Goal: Entertainment & Leisure: Consume media (video, audio)

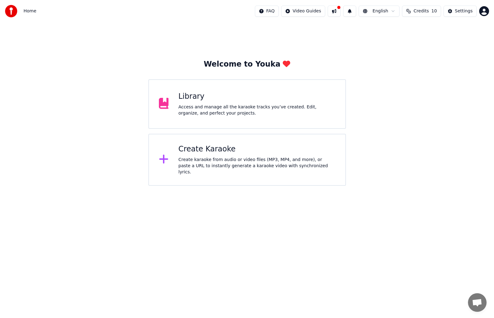
click at [214, 99] on div "Library" at bounding box center [256, 97] width 157 height 10
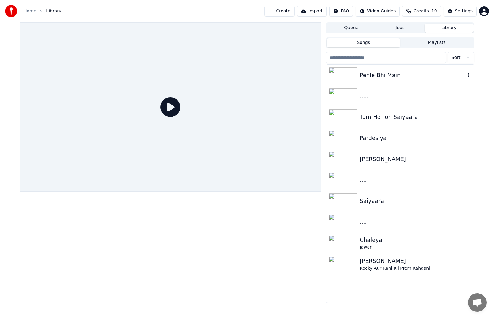
click at [386, 76] on div "Pehle Bhi Main" at bounding box center [412, 75] width 106 height 9
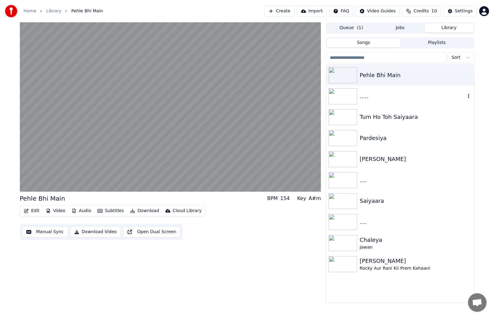
click at [346, 92] on img at bounding box center [343, 96] width 28 height 16
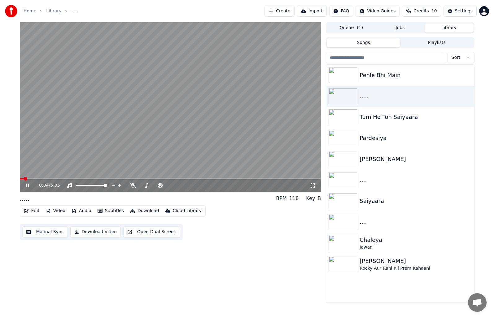
click at [42, 178] on span at bounding box center [170, 178] width 301 height 1
click at [52, 230] on button "Manual Sync" at bounding box center [45, 231] width 46 height 11
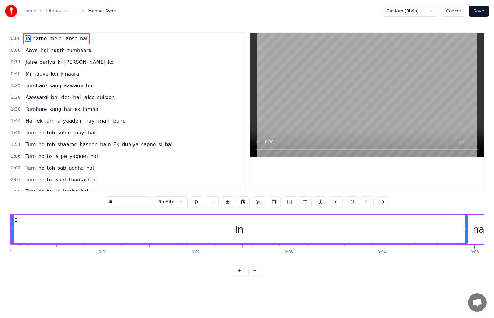
click at [461, 9] on button "Cancel" at bounding box center [453, 11] width 25 height 11
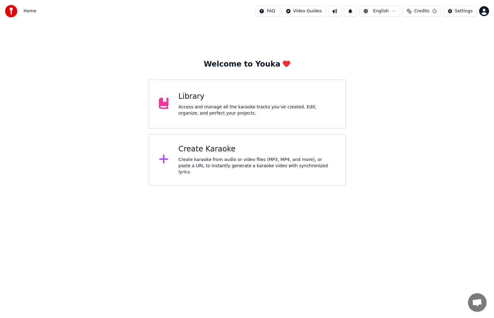
click at [204, 107] on div "Access and manage all the karaoke tracks you’ve created. Edit, organize, and pe…" at bounding box center [256, 110] width 157 height 12
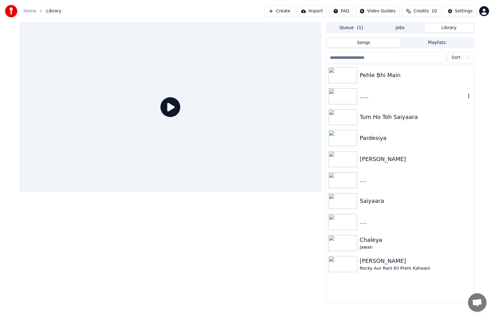
click at [343, 99] on img at bounding box center [343, 96] width 28 height 16
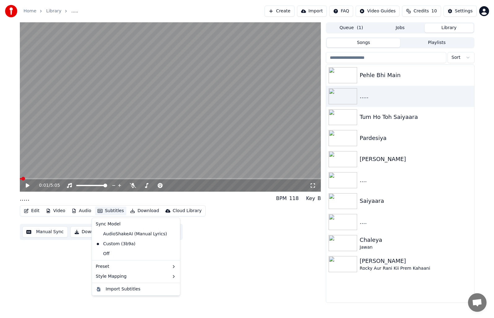
click at [111, 210] on button "Subtitles" at bounding box center [110, 211] width 31 height 9
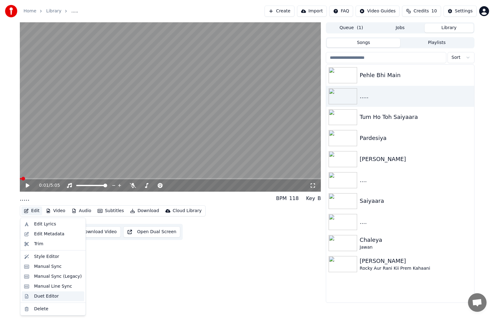
click at [54, 295] on div "Duet Editor" at bounding box center [46, 296] width 25 height 6
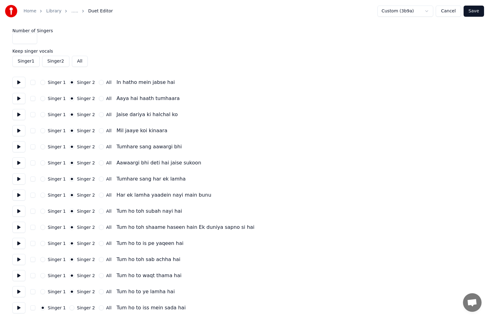
click at [82, 58] on button "All" at bounding box center [80, 61] width 16 height 11
click at [48, 62] on button "Singer 2" at bounding box center [55, 61] width 27 height 11
click at [54, 62] on button "Singer 2" at bounding box center [55, 61] width 27 height 11
click at [81, 61] on button "All" at bounding box center [80, 61] width 16 height 11
click at [474, 12] on button "Save" at bounding box center [473, 11] width 20 height 11
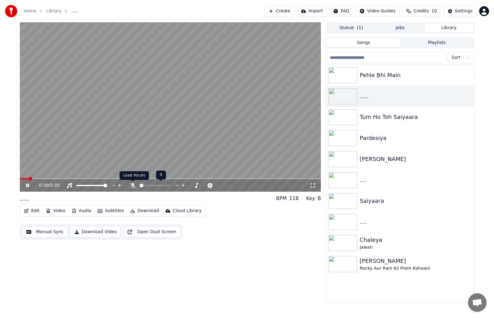
click at [133, 185] on icon at bounding box center [133, 185] width 6 height 5
click at [28, 184] on icon at bounding box center [27, 186] width 3 height 4
click at [355, 79] on img at bounding box center [343, 75] width 28 height 16
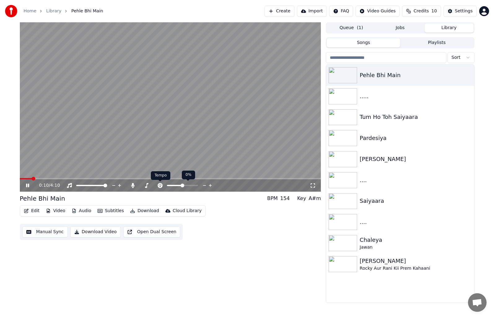
click at [159, 185] on icon at bounding box center [160, 185] width 5 height 5
click at [183, 186] on span at bounding box center [183, 186] width 4 height 4
click at [97, 235] on button "Download Video" at bounding box center [95, 231] width 50 height 11
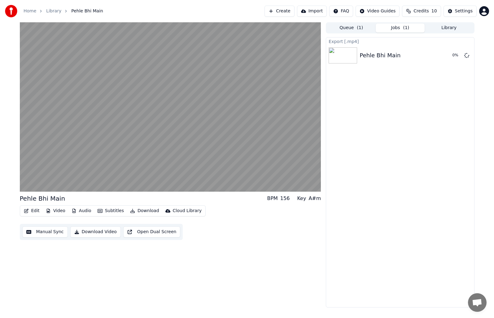
click at [54, 212] on button "Video" at bounding box center [55, 211] width 24 height 9
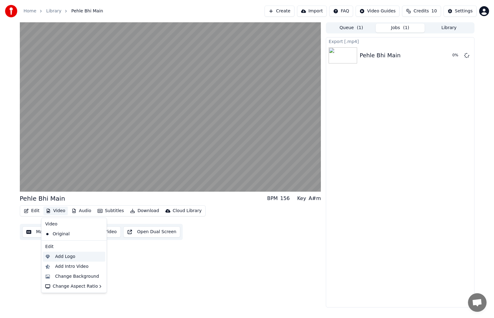
click at [68, 260] on div "Add Logo" at bounding box center [74, 257] width 63 height 10
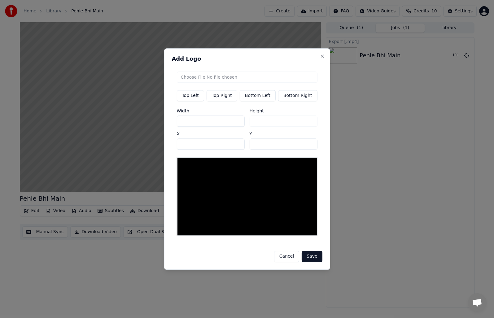
click at [191, 76] on input "file" at bounding box center [246, 77] width 141 height 11
type input "**********"
click at [309, 255] on button "Save" at bounding box center [312, 256] width 20 height 11
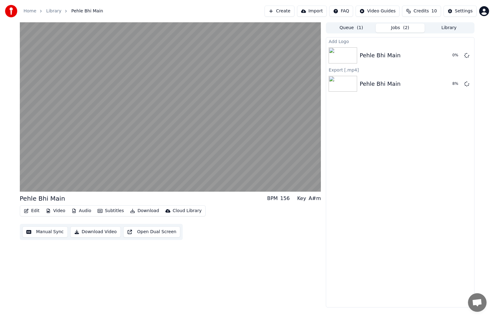
click at [59, 211] on button "Video" at bounding box center [55, 211] width 24 height 9
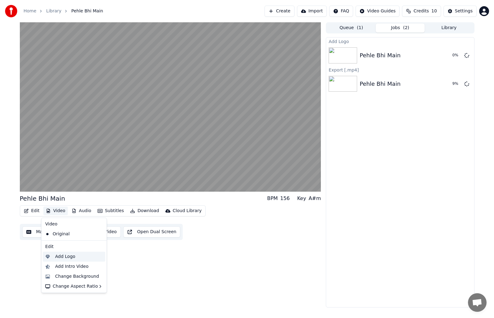
click at [70, 258] on div "Add Logo" at bounding box center [65, 257] width 20 height 6
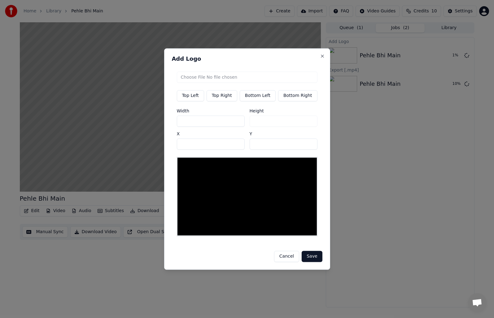
click at [264, 96] on button "Bottom Left" at bounding box center [258, 95] width 36 height 11
type input "***"
click at [197, 81] on input "file" at bounding box center [246, 77] width 141 height 11
type input "**********"
click at [307, 254] on button "Save" at bounding box center [312, 256] width 20 height 11
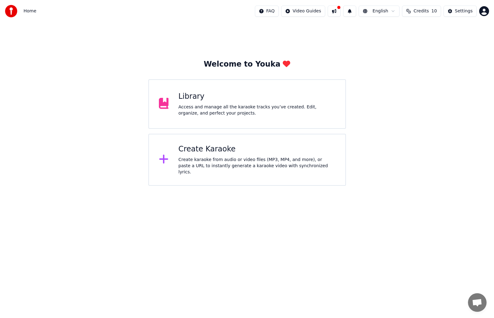
click at [215, 116] on div "Access and manage all the karaoke tracks you’ve created. Edit, organize, and pe…" at bounding box center [256, 110] width 157 height 12
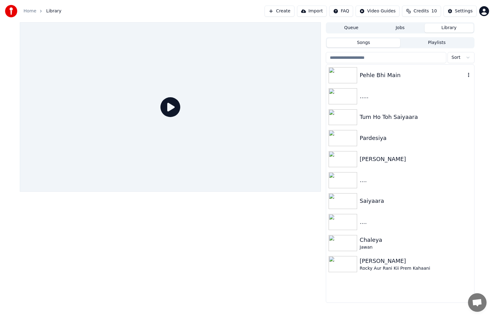
click at [377, 78] on div "Pehle Bhi Main" at bounding box center [412, 75] width 106 height 9
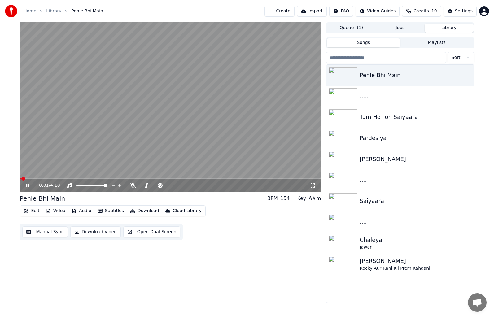
click at [34, 179] on span at bounding box center [170, 178] width 301 height 1
click at [133, 186] on icon at bounding box center [133, 185] width 6 height 5
click at [71, 178] on video at bounding box center [170, 106] width 301 height 169
click at [73, 178] on span at bounding box center [170, 178] width 301 height 1
click at [27, 184] on icon at bounding box center [28, 185] width 4 height 4
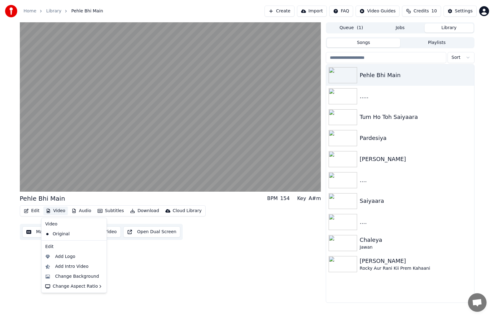
click at [46, 211] on icon "button" at bounding box center [48, 211] width 5 height 4
click at [65, 255] on div "Add Logo" at bounding box center [65, 257] width 20 height 6
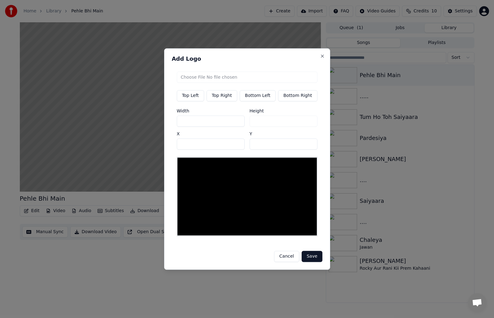
click at [217, 97] on button "Top Right" at bounding box center [222, 95] width 31 height 11
click at [257, 95] on button "Bottom Left" at bounding box center [258, 95] width 36 height 11
type input "**"
type input "***"
click at [191, 81] on input "file" at bounding box center [246, 77] width 141 height 11
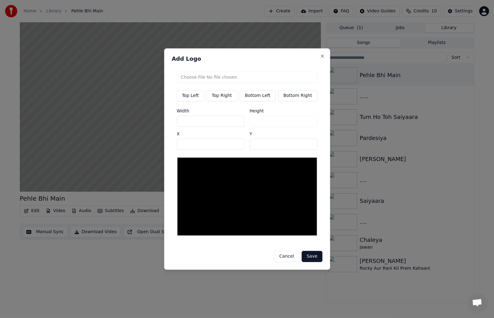
type input "**********"
click at [312, 255] on button "Save" at bounding box center [312, 256] width 20 height 11
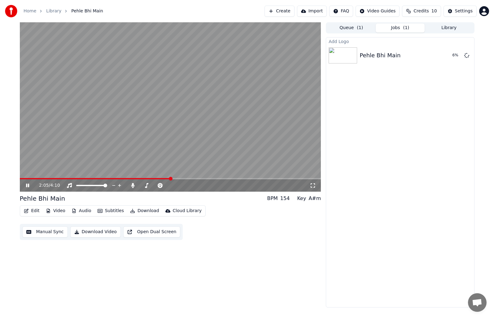
click at [172, 109] on video at bounding box center [170, 106] width 301 height 169
click at [358, 54] on div at bounding box center [344, 55] width 31 height 16
click at [454, 55] on button "Play" at bounding box center [452, 55] width 20 height 11
click at [35, 178] on video at bounding box center [170, 106] width 301 height 169
click at [38, 178] on video at bounding box center [170, 106] width 301 height 169
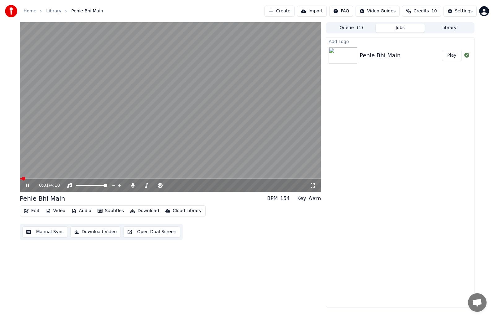
click at [40, 178] on span at bounding box center [170, 178] width 301 height 1
click at [84, 178] on span at bounding box center [170, 178] width 301 height 1
click at [125, 178] on video at bounding box center [170, 106] width 301 height 169
click at [129, 178] on span at bounding box center [170, 178] width 301 height 1
click at [144, 112] on video at bounding box center [170, 106] width 301 height 169
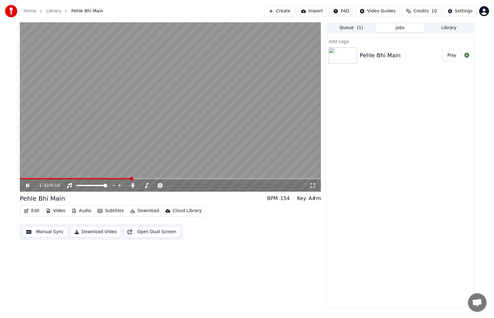
click at [75, 211] on button "Audio" at bounding box center [81, 211] width 25 height 9
click at [63, 209] on button "Video" at bounding box center [55, 211] width 24 height 9
click at [57, 211] on button "Video" at bounding box center [55, 211] width 24 height 9
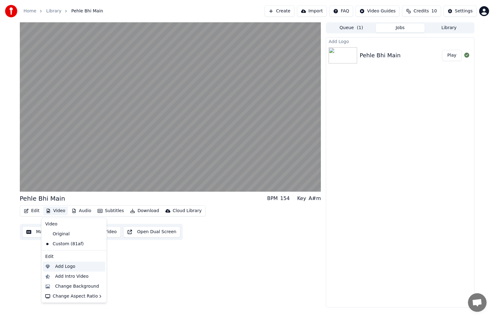
click at [66, 266] on div "Add Logo" at bounding box center [65, 267] width 20 height 6
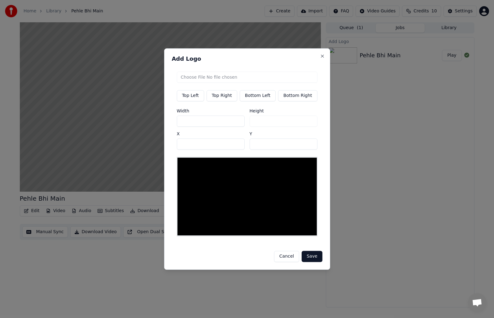
click at [211, 81] on input "file" at bounding box center [246, 77] width 141 height 11
type input "**********"
click at [312, 255] on button "Save" at bounding box center [312, 256] width 20 height 11
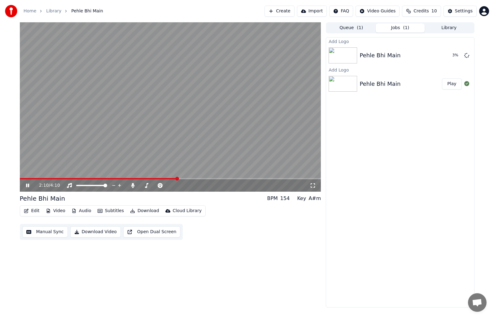
click at [212, 141] on video at bounding box center [170, 106] width 301 height 169
